Goal: Task Accomplishment & Management: Use online tool/utility

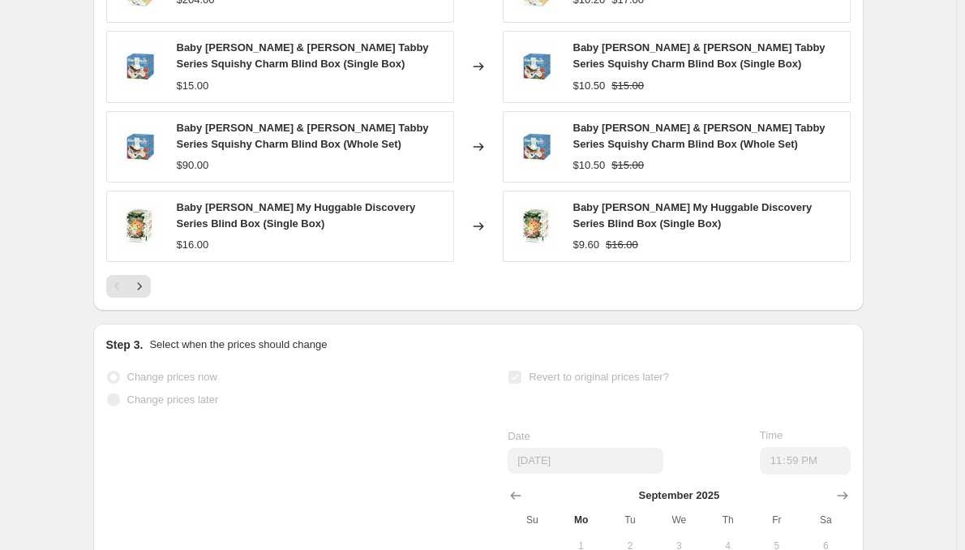
scroll to position [927, 0]
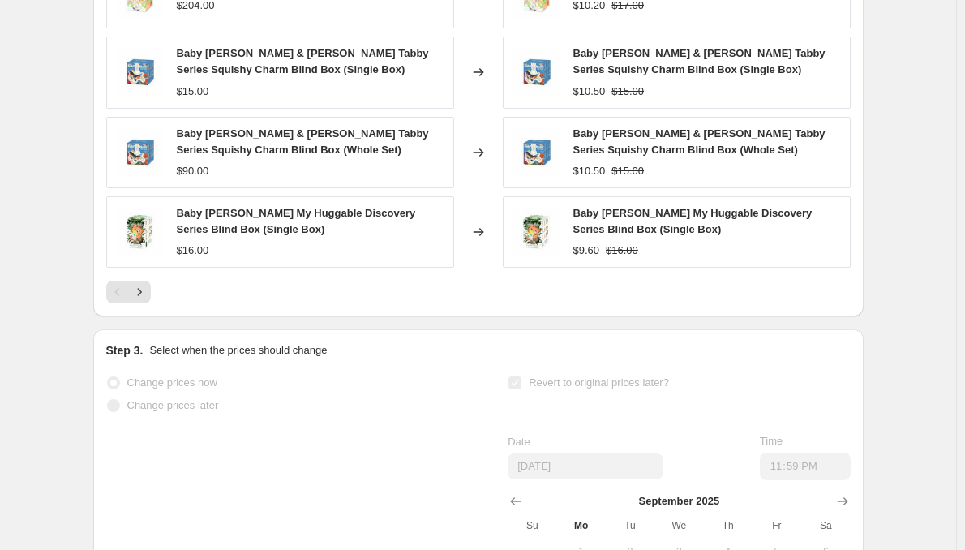
click at [147, 300] on icon "Next" at bounding box center [139, 292] width 16 height 16
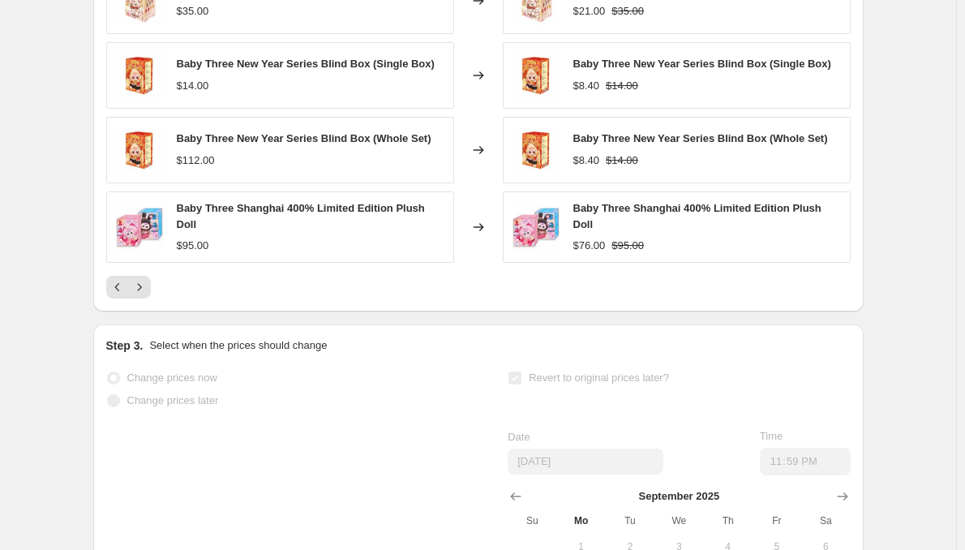
click at [147, 299] on button "Next" at bounding box center [139, 287] width 23 height 23
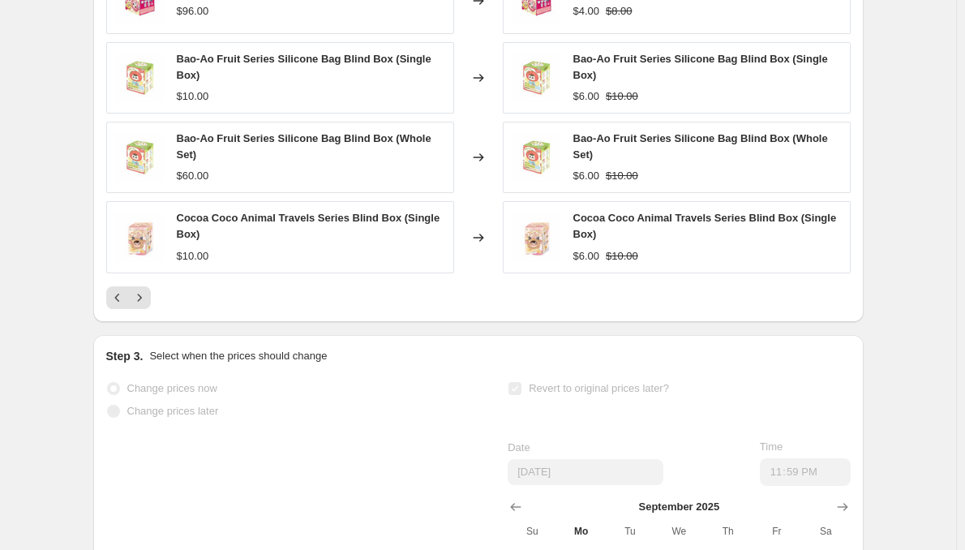
click at [147, 306] on icon "Next" at bounding box center [139, 298] width 16 height 16
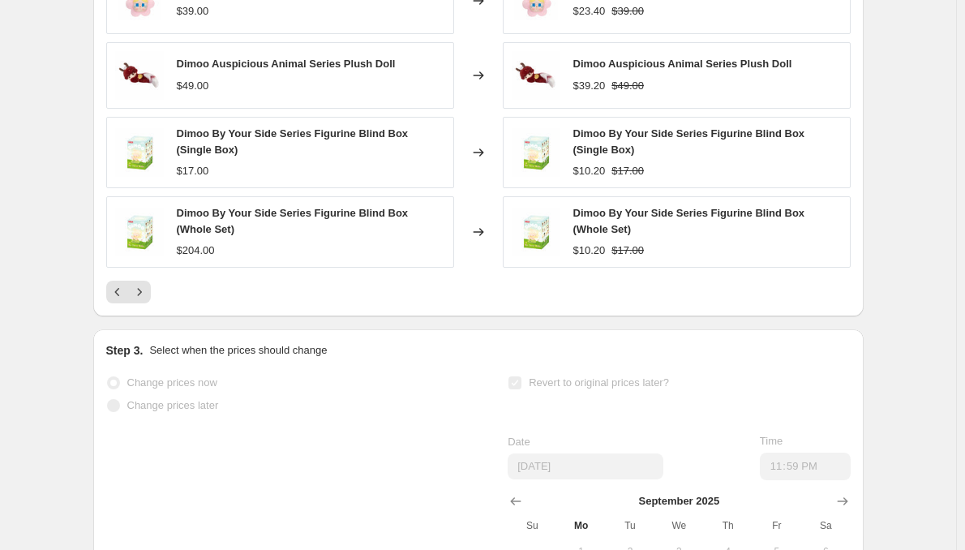
click at [147, 300] on icon "Next" at bounding box center [139, 292] width 16 height 16
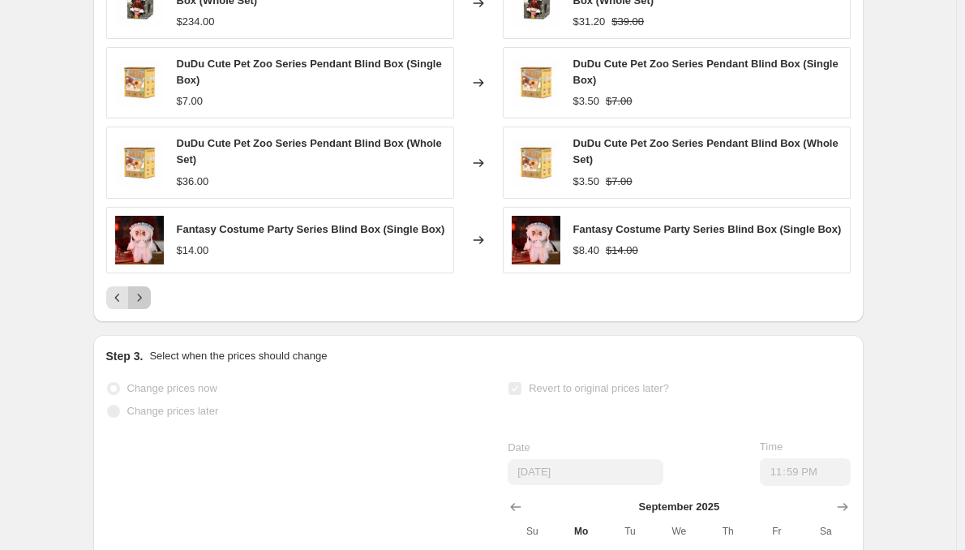
click at [147, 306] on icon "Next" at bounding box center [139, 298] width 16 height 16
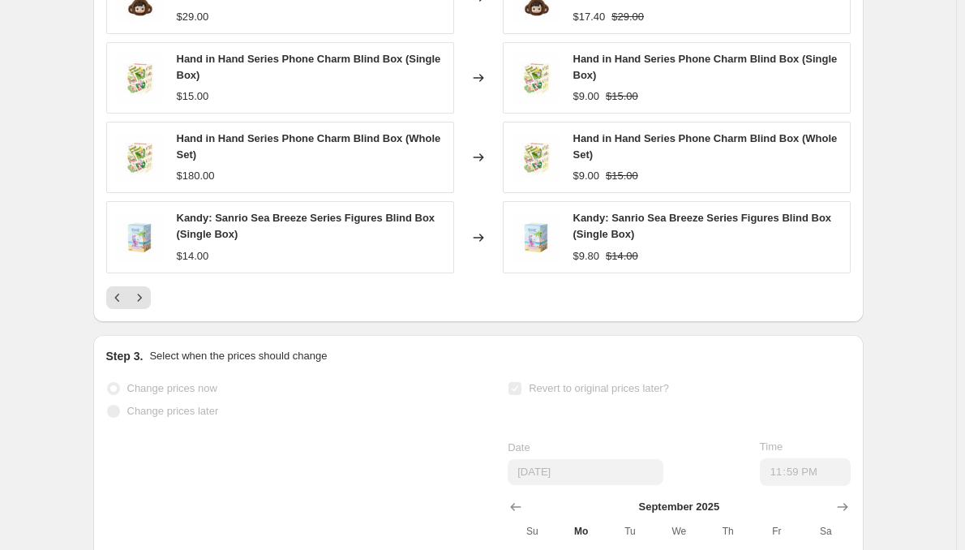
click at [147, 306] on icon "Next" at bounding box center [139, 298] width 16 height 16
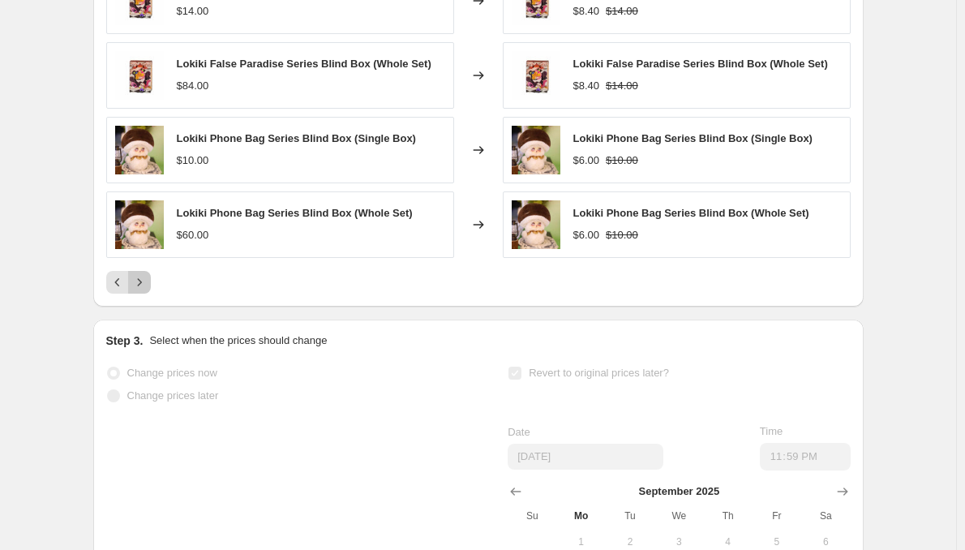
click at [147, 294] on button "Next" at bounding box center [139, 282] width 23 height 23
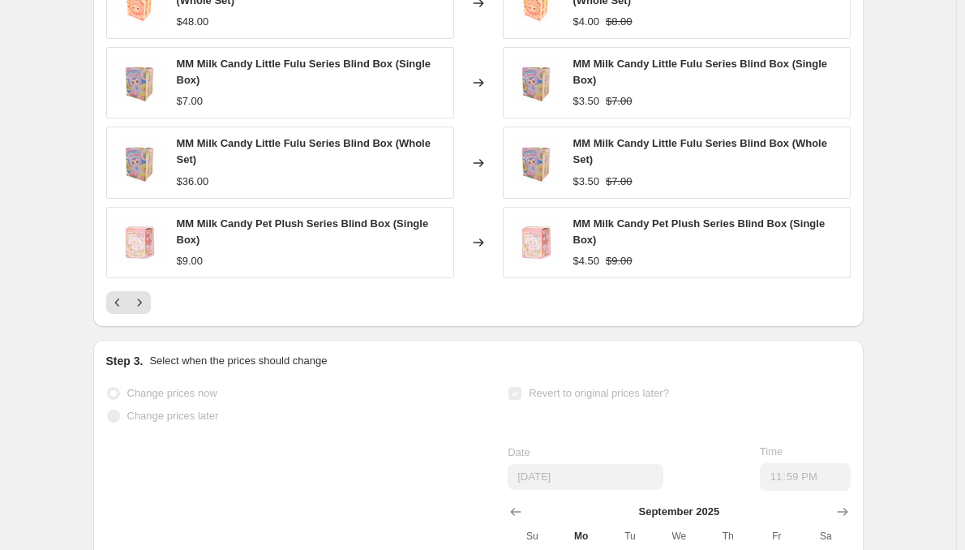
click at [147, 308] on button "Next" at bounding box center [139, 302] width 23 height 23
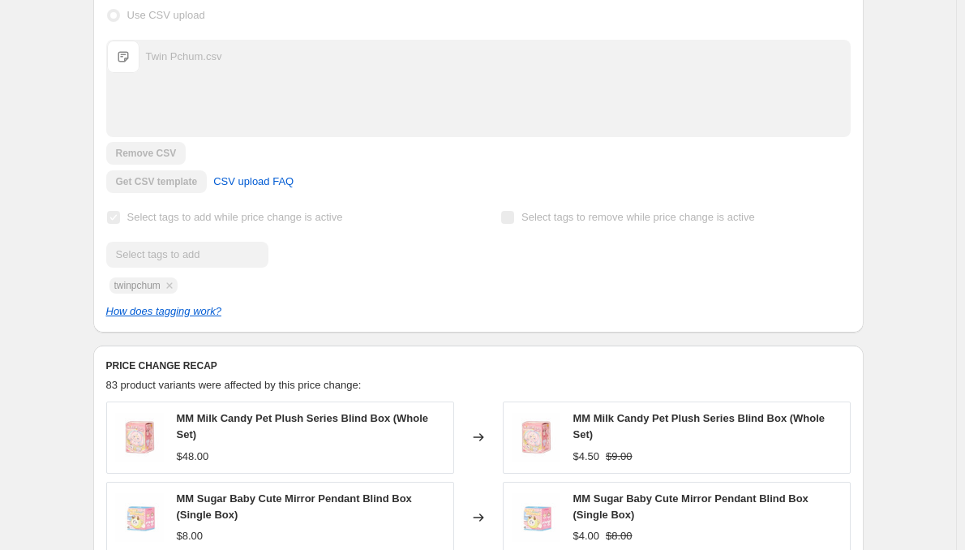
scroll to position [412, 0]
